Goal: Information Seeking & Learning: Understand process/instructions

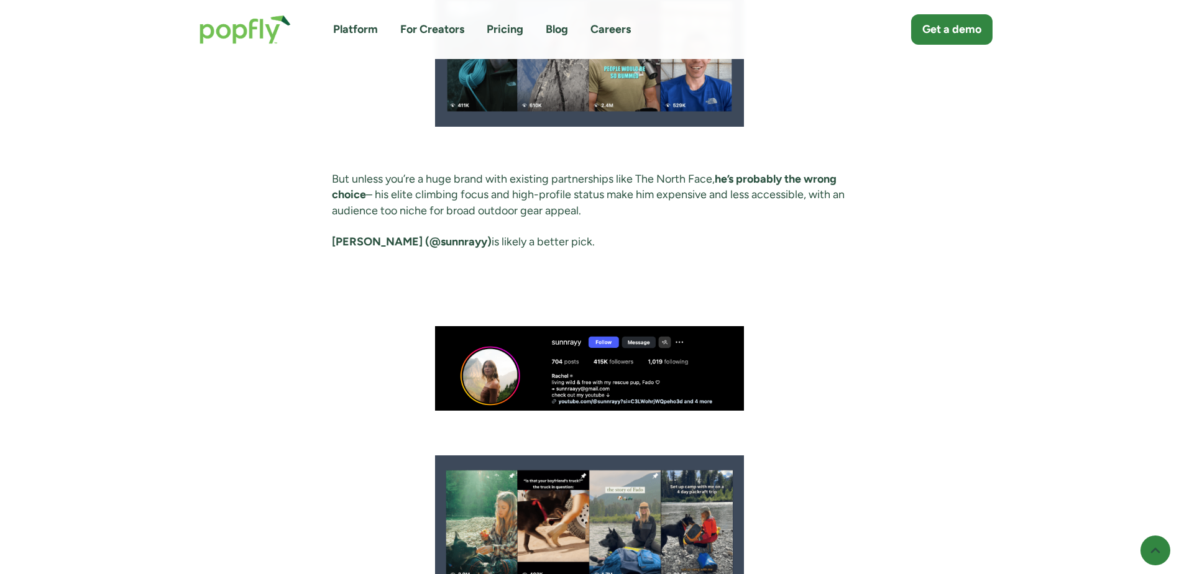
scroll to position [1678, 0]
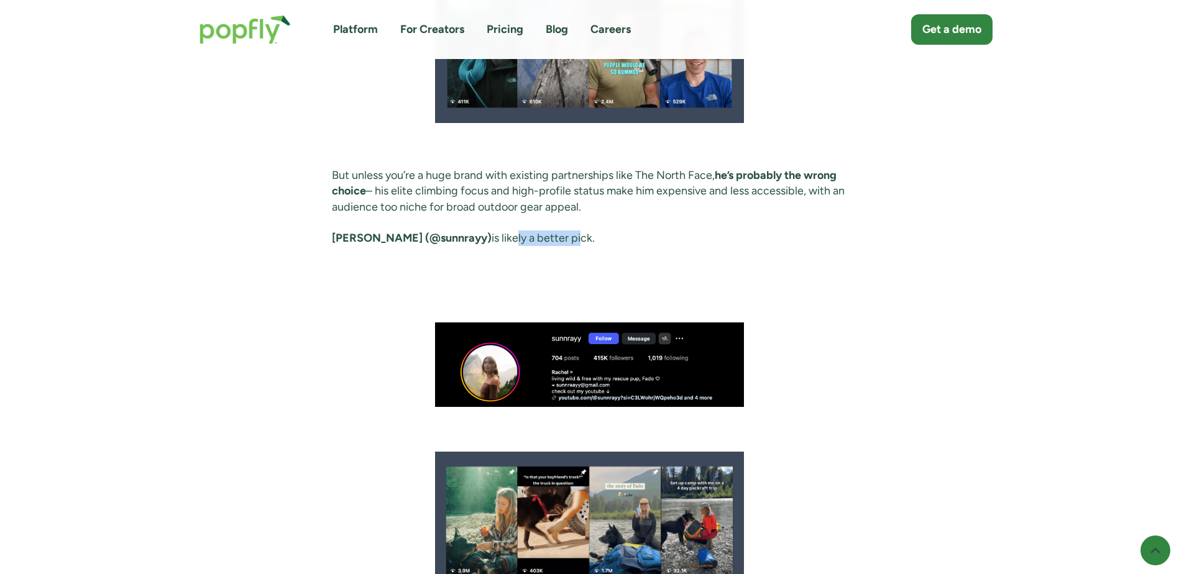
drag, startPoint x: 477, startPoint y: 257, endPoint x: 549, endPoint y: 258, distance: 72.1
click at [549, 246] on p "[PERSON_NAME] (@sunnrayy) is likely a better pick." at bounding box center [589, 239] width 515 height 16
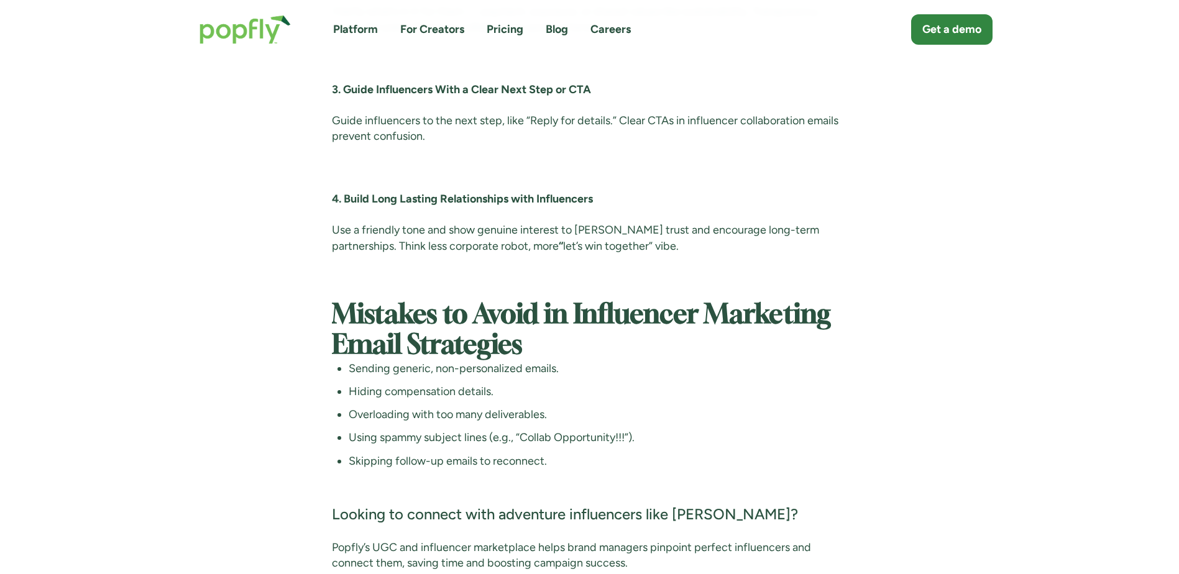
scroll to position [2424, 0]
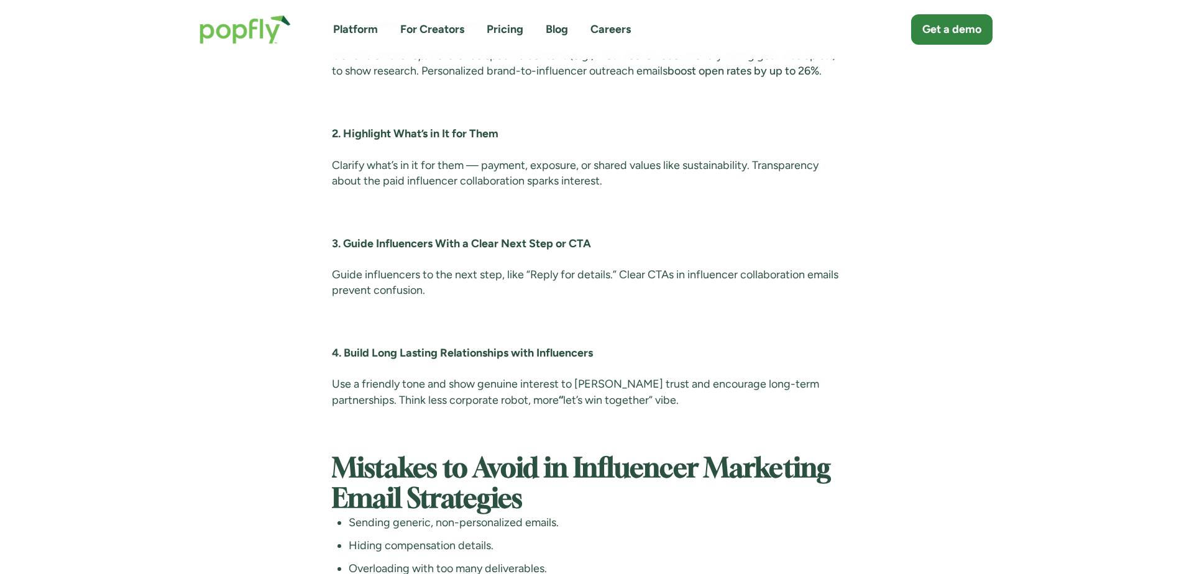
drag, startPoint x: 377, startPoint y: 139, endPoint x: 530, endPoint y: 136, distance: 152.3
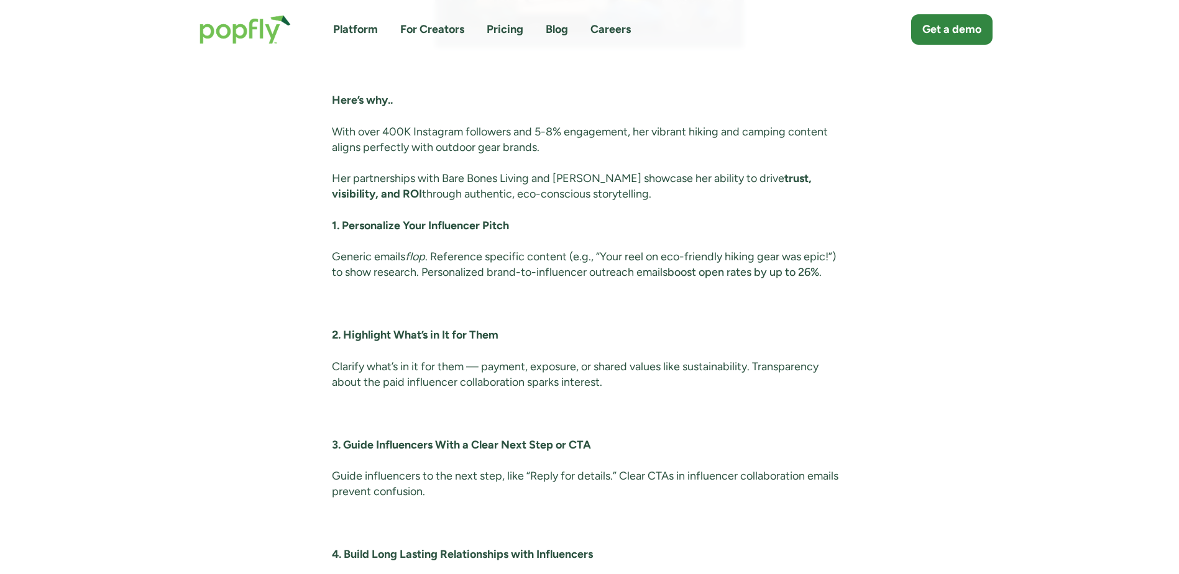
scroll to position [2175, 0]
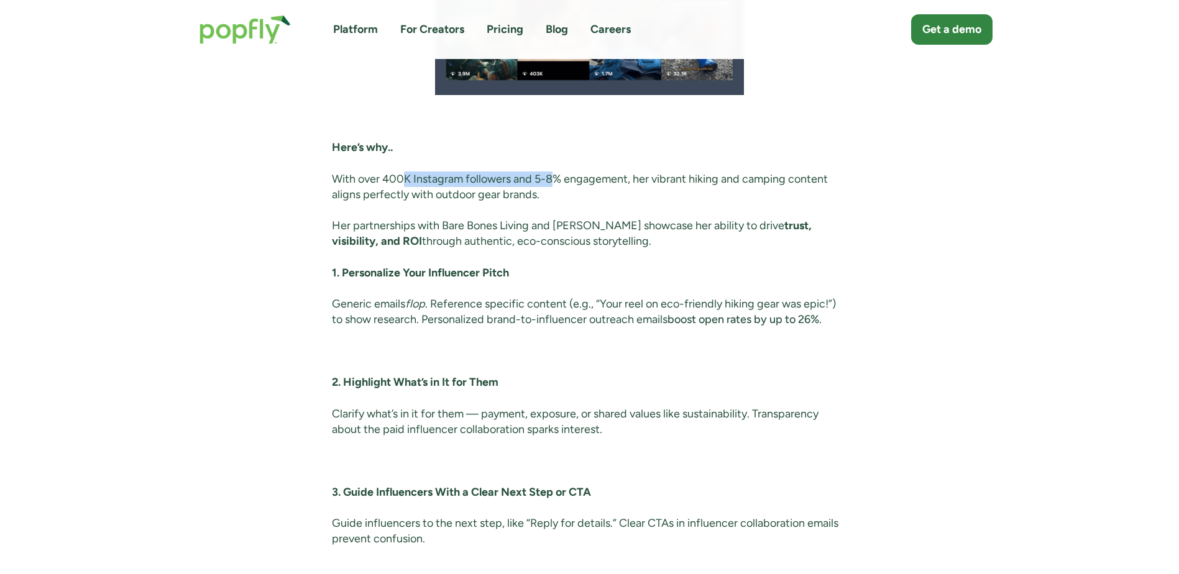
drag, startPoint x: 406, startPoint y: 196, endPoint x: 553, endPoint y: 195, distance: 147.3
click at [553, 195] on p "With over 400K Instagram followers and 5-8% engagement, her vibrant hiking and …" at bounding box center [589, 187] width 515 height 31
drag, startPoint x: 625, startPoint y: 191, endPoint x: 802, endPoint y: 189, distance: 176.5
click at [802, 189] on p "With over 400K Instagram followers and 5-8% engagement, her vibrant hiking and …" at bounding box center [589, 187] width 515 height 31
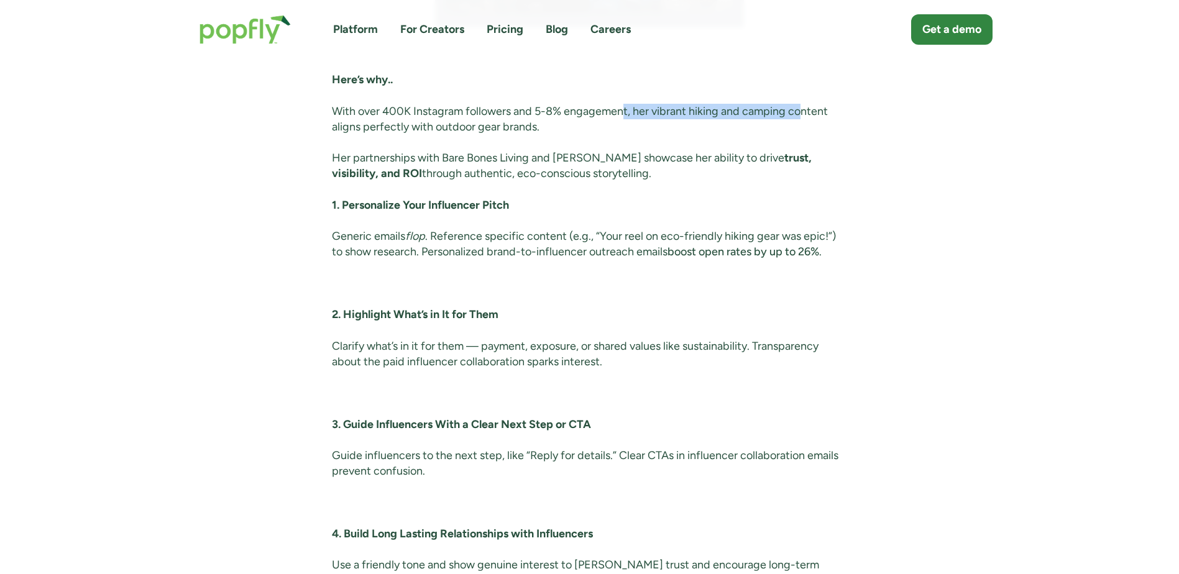
scroll to position [2238, 0]
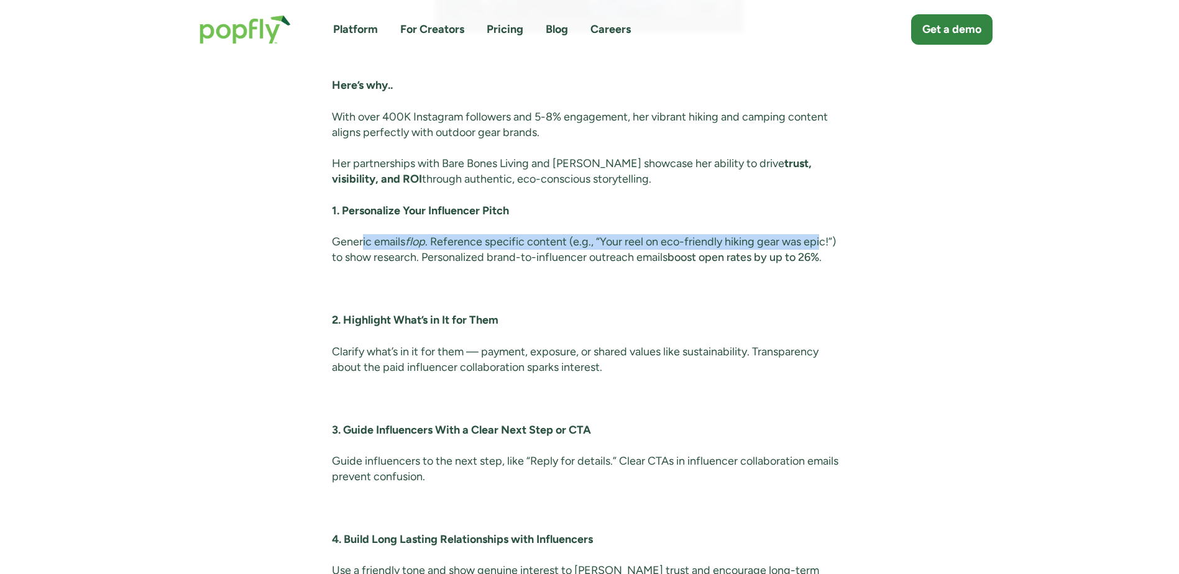
drag, startPoint x: 364, startPoint y: 255, endPoint x: 823, endPoint y: 257, distance: 459.3
click at [823, 257] on p "Generic emails flop . Reference specific content (e.g., “Your reel on eco-frien…" at bounding box center [589, 249] width 515 height 31
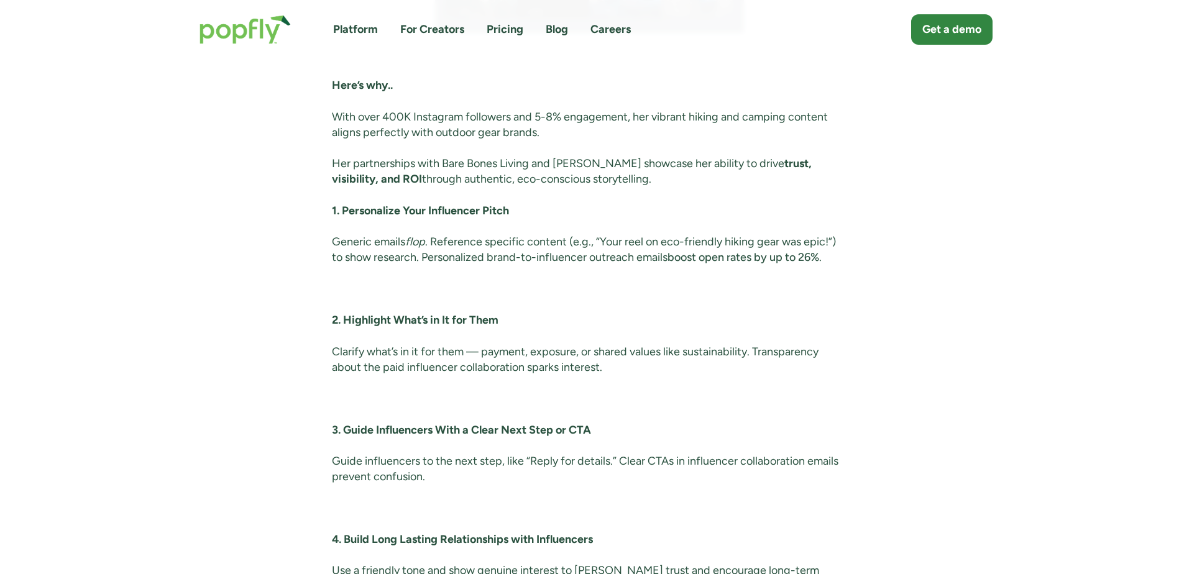
drag, startPoint x: 823, startPoint y: 257, endPoint x: 948, endPoint y: 295, distance: 131.1
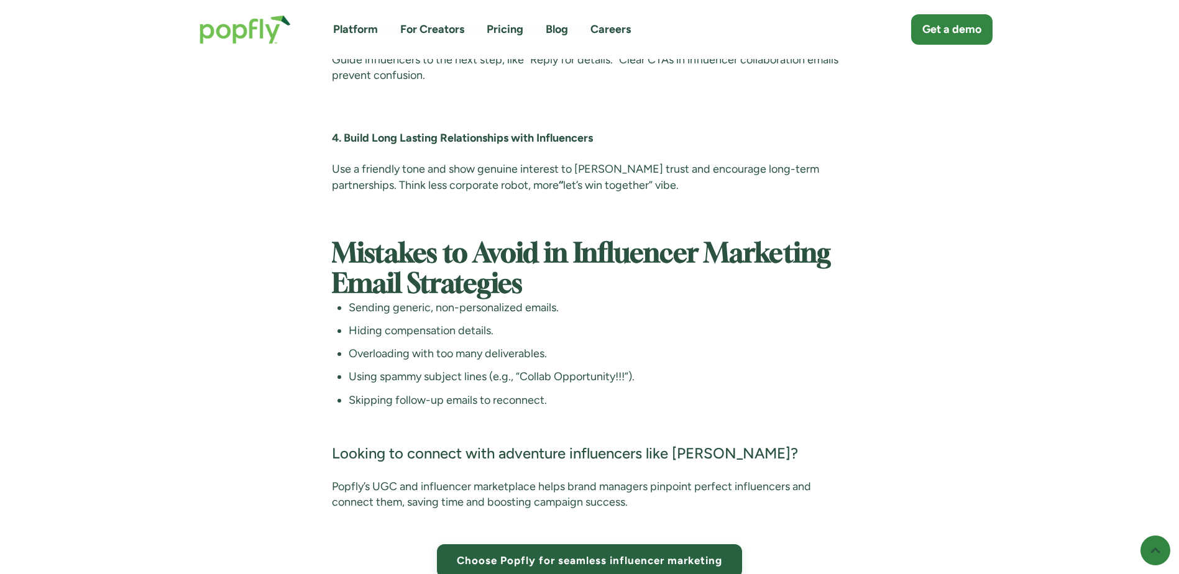
scroll to position [2735, 0]
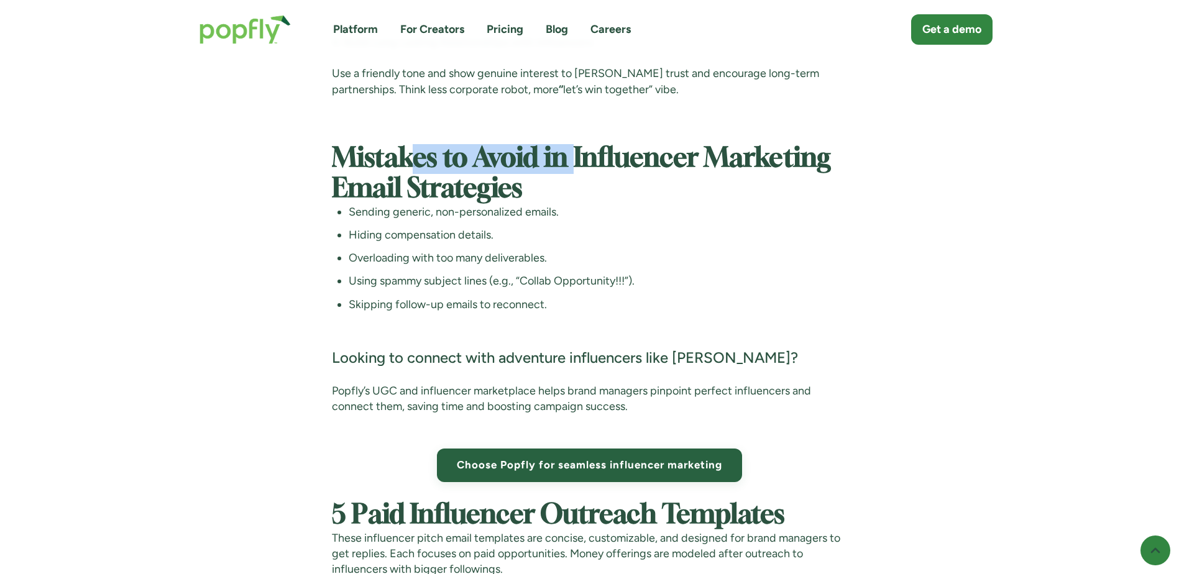
drag, startPoint x: 407, startPoint y: 180, endPoint x: 579, endPoint y: 172, distance: 172.3
click at [579, 172] on strong "Mistakes to Avoid in Influencer Marketing Email Strategies" at bounding box center [581, 173] width 499 height 55
drag, startPoint x: 383, startPoint y: 201, endPoint x: 493, endPoint y: 203, distance: 110.0
click at [493, 201] on strong "Mistakes to Avoid in Influencer Marketing Email Strategies" at bounding box center [581, 173] width 499 height 55
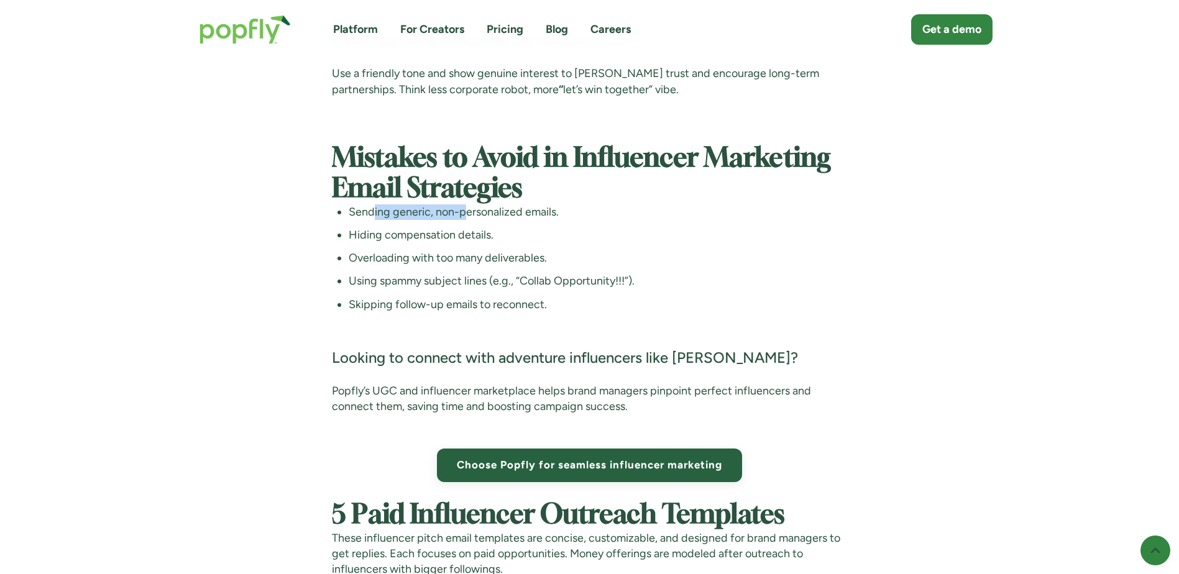
drag, startPoint x: 373, startPoint y: 229, endPoint x: 466, endPoint y: 229, distance: 93.2
click at [466, 220] on li "Sending generic, non-personalized emails." at bounding box center [598, 212] width 498 height 16
click at [693, 220] on li "Sending generic, non-personalized emails." at bounding box center [598, 212] width 498 height 16
drag, startPoint x: 370, startPoint y: 251, endPoint x: 486, endPoint y: 247, distance: 115.7
click at [486, 243] on li "Hiding compensation details." at bounding box center [598, 235] width 498 height 16
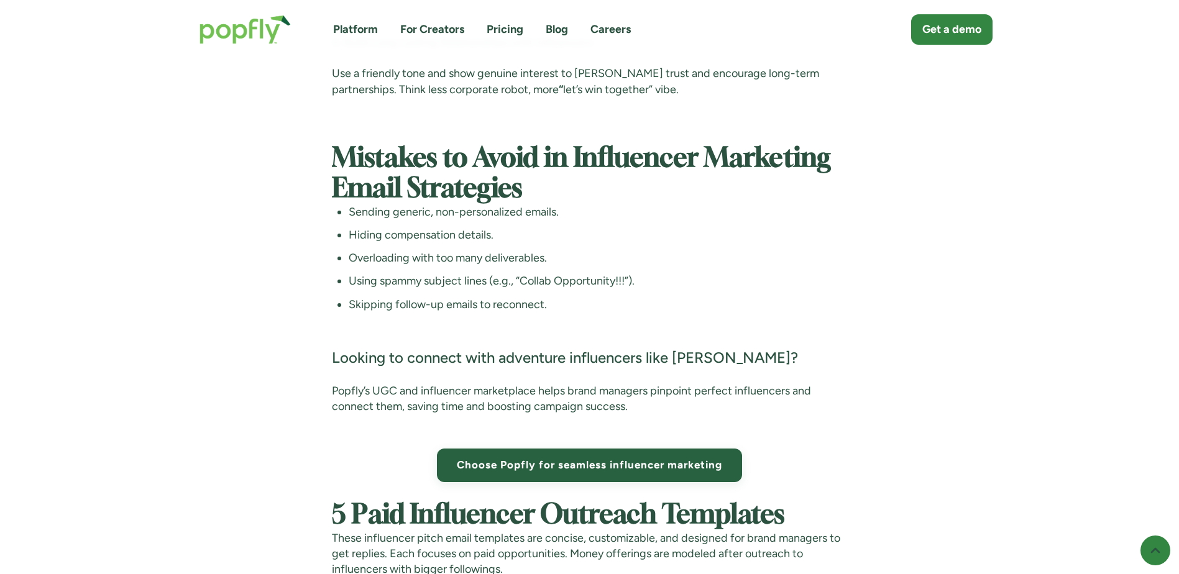
drag, startPoint x: 486, startPoint y: 247, endPoint x: 706, endPoint y: 260, distance: 220.4
click at [706, 260] on ul "Sending generic, non-personalized emails. Hiding compensation details. Overload…" at bounding box center [589, 258] width 515 height 108
drag, startPoint x: 468, startPoint y: 273, endPoint x: 555, endPoint y: 275, distance: 87.0
click at [555, 266] on li "Overloading with too many deliverables." at bounding box center [598, 258] width 498 height 16
drag, startPoint x: 555, startPoint y: 275, endPoint x: 748, endPoint y: 270, distance: 192.8
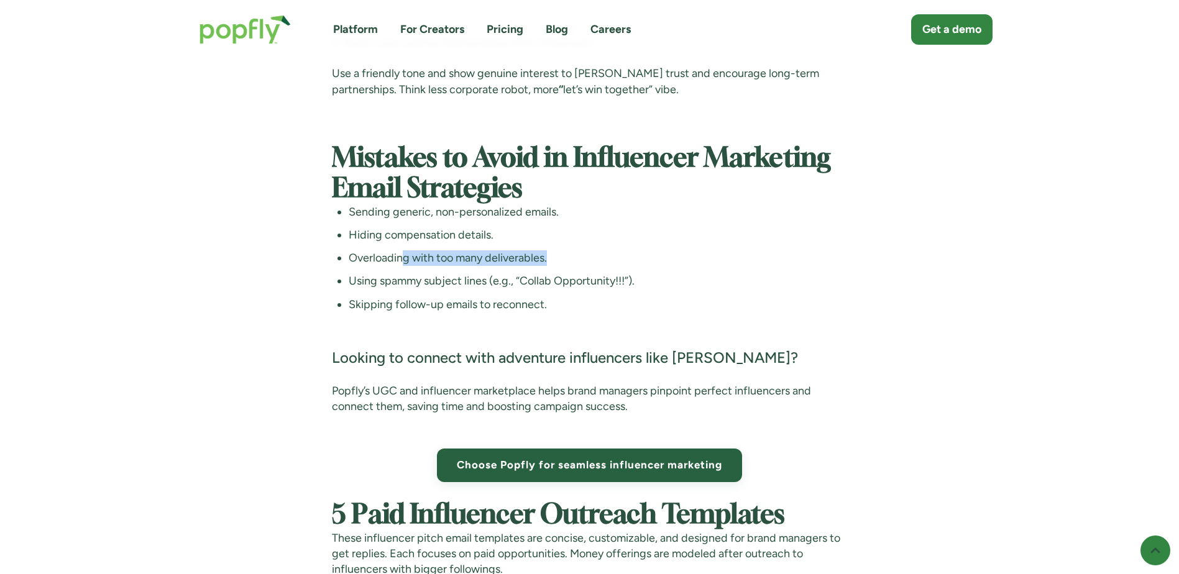
click at [748, 266] on li "Overloading with too many deliverables." at bounding box center [598, 258] width 498 height 16
drag, startPoint x: 352, startPoint y: 297, endPoint x: 513, endPoint y: 297, distance: 161.0
click at [513, 289] on li "Using spammy subject lines (e.g., “Collab Opportunity!!!”)." at bounding box center [598, 281] width 498 height 16
click at [781, 285] on ul "Sending generic, non-personalized emails. Hiding compensation details. Overload…" at bounding box center [589, 258] width 515 height 108
drag, startPoint x: 363, startPoint y: 323, endPoint x: 428, endPoint y: 306, distance: 67.5
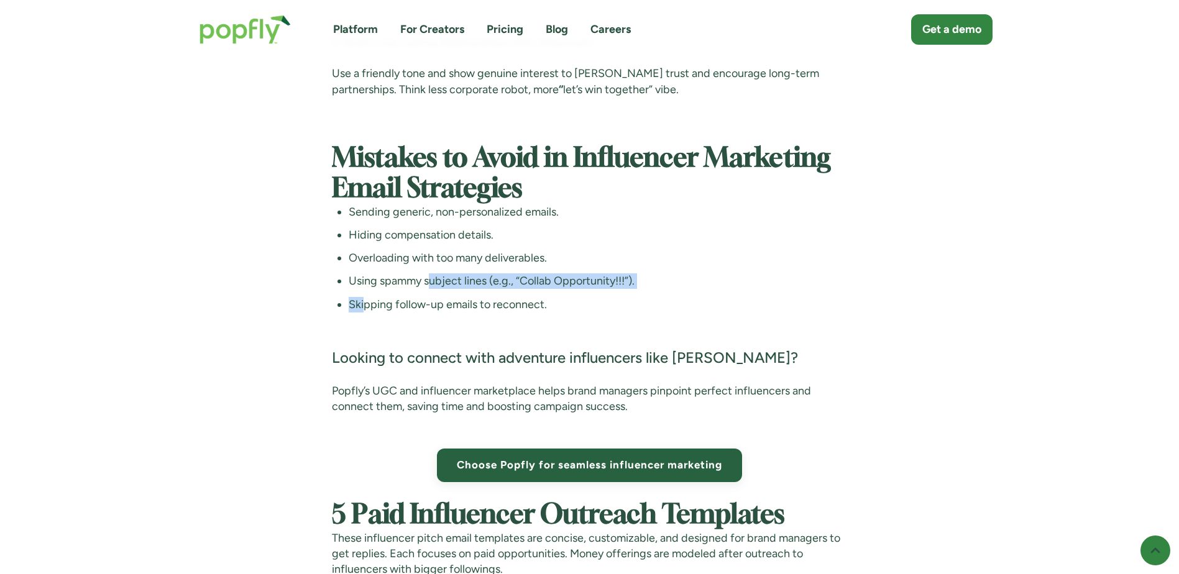
click at [428, 306] on ul "Sending generic, non-personalized emails. Hiding compensation details. Overload…" at bounding box center [589, 258] width 515 height 108
drag, startPoint x: 428, startPoint y: 306, endPoint x: 518, endPoint y: 318, distance: 91.0
click at [518, 313] on li "Skipping follow-up emails to reconnect." at bounding box center [598, 305] width 498 height 16
drag, startPoint x: 518, startPoint y: 318, endPoint x: 617, endPoint y: 321, distance: 98.2
click at [617, 313] on li "Skipping follow-up emails to reconnect." at bounding box center [598, 305] width 498 height 16
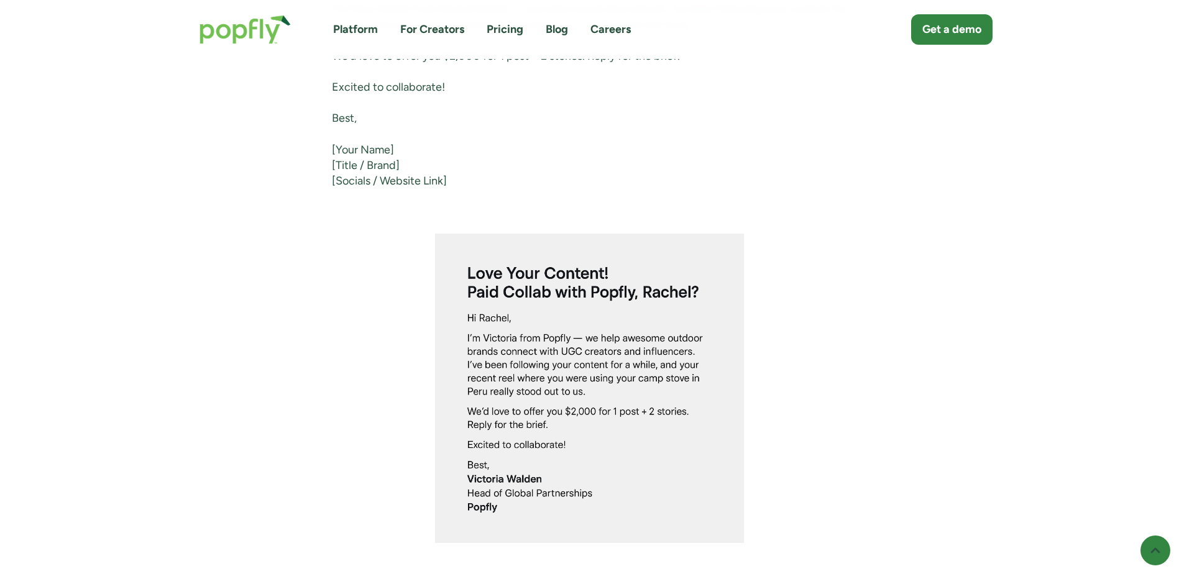
scroll to position [3667, 0]
